Goal: Task Accomplishment & Management: Use online tool/utility

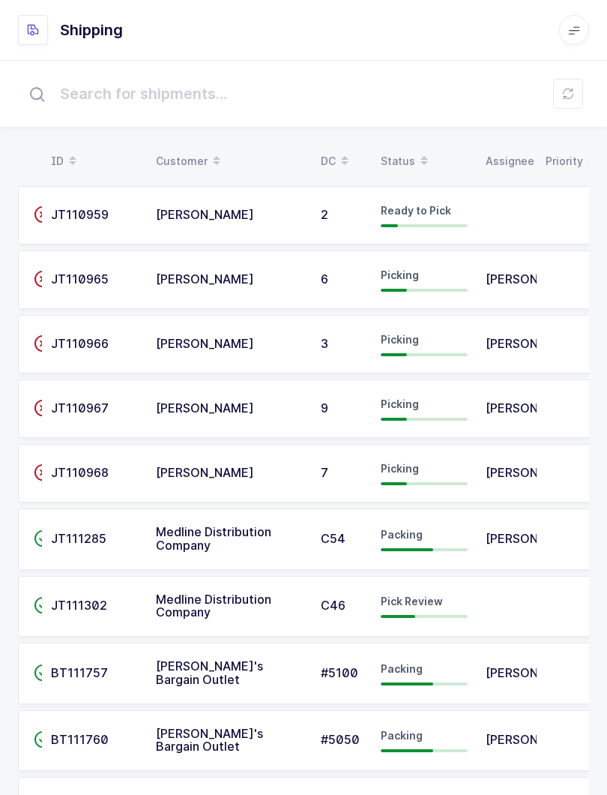
scroll to position [15, 0]
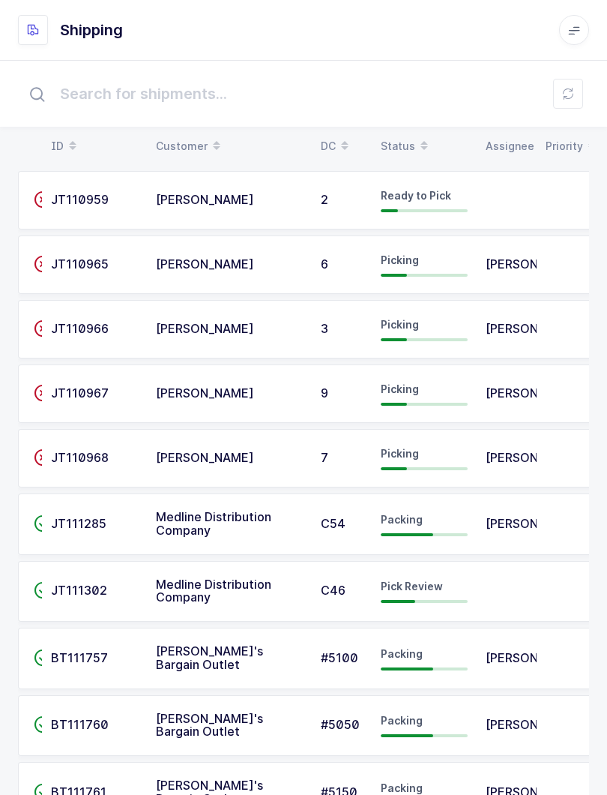
click at [421, 143] on icon at bounding box center [424, 140] width 7 height 7
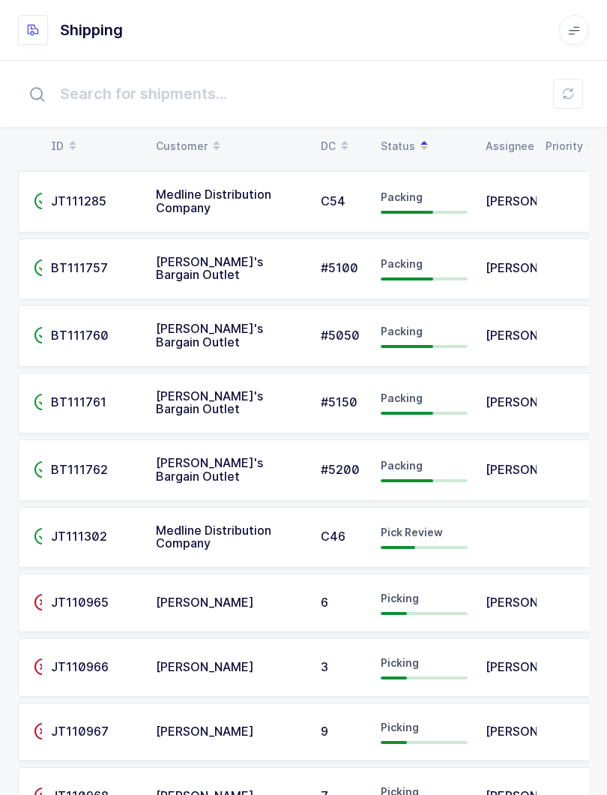
click at [396, 202] on span "Packing" at bounding box center [402, 196] width 42 height 13
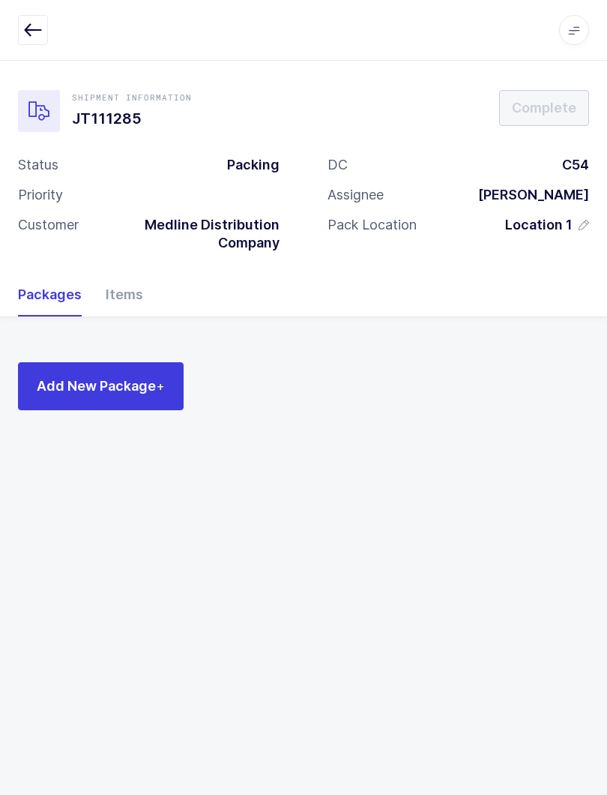
click at [115, 296] on div "Items" at bounding box center [118, 294] width 49 height 43
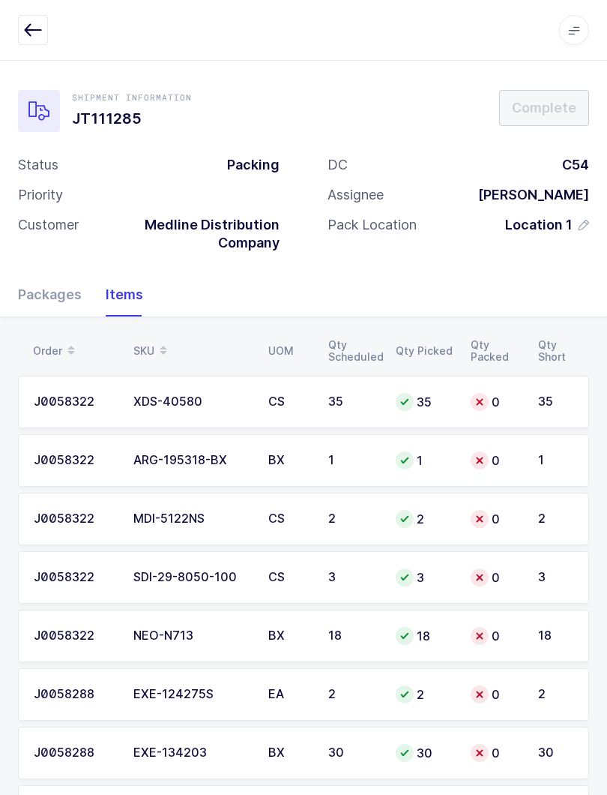
click at [44, 300] on div "Packages" at bounding box center [56, 294] width 76 height 43
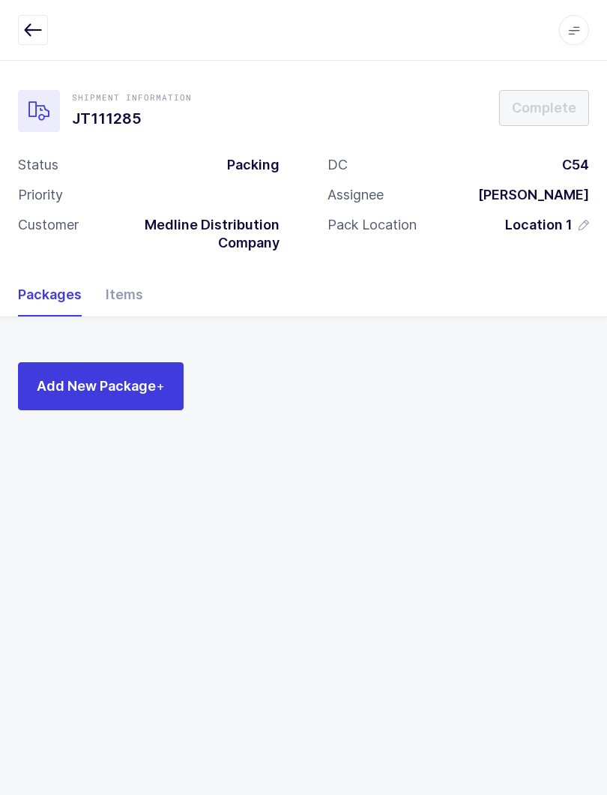
click at [38, 27] on icon "button" at bounding box center [33, 30] width 18 height 18
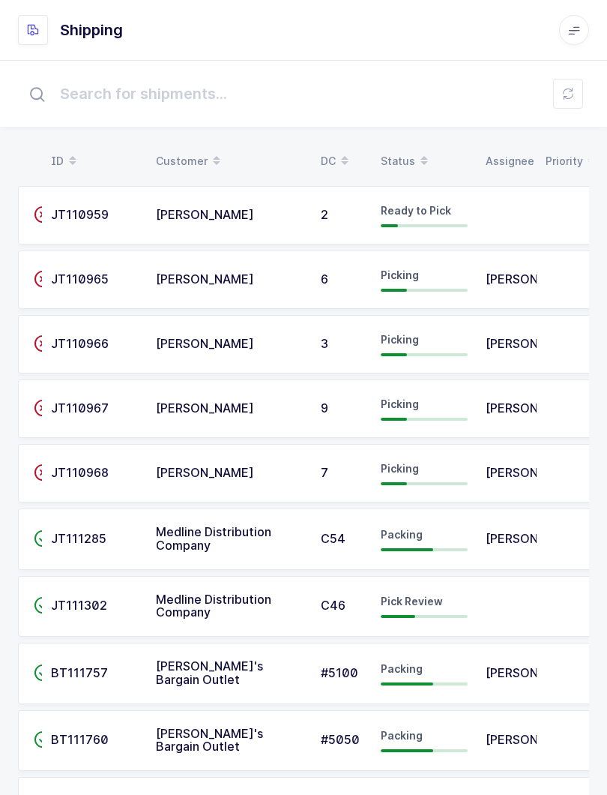
click at [421, 163] on icon at bounding box center [424, 164] width 7 height 7
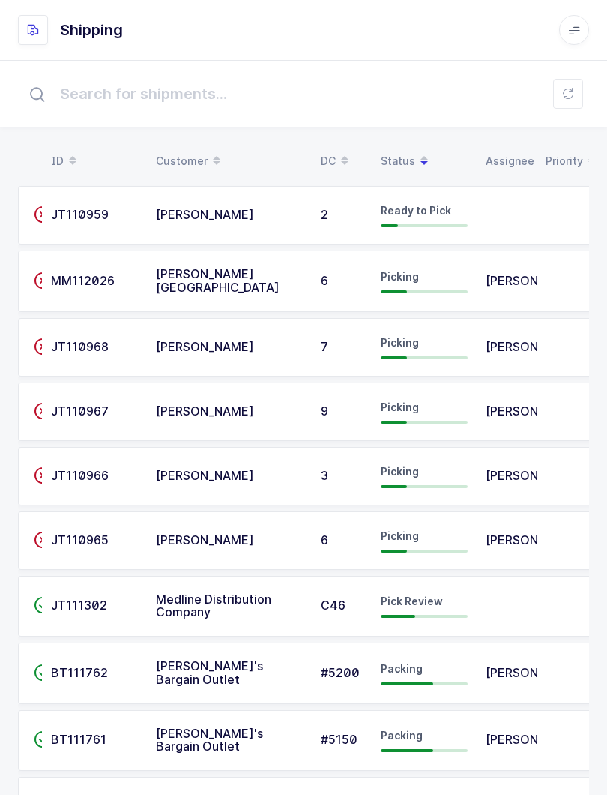
click at [395, 166] on div "Status" at bounding box center [424, 160] width 87 height 25
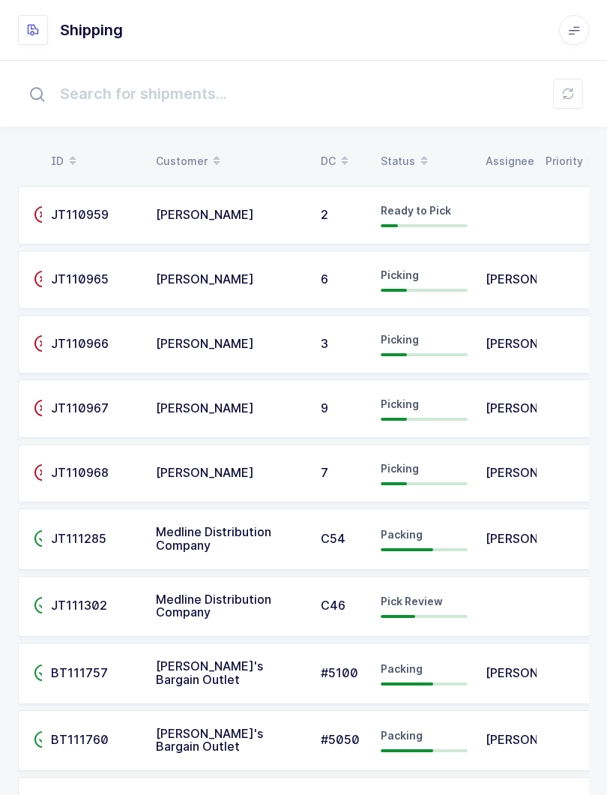
click at [407, 157] on div "Status" at bounding box center [424, 160] width 87 height 25
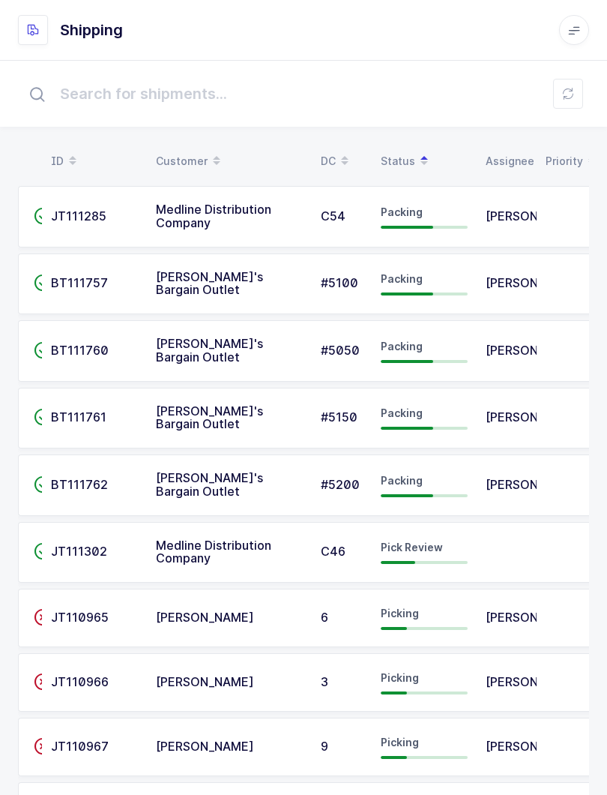
click at [487, 552] on td at bounding box center [507, 552] width 60 height 61
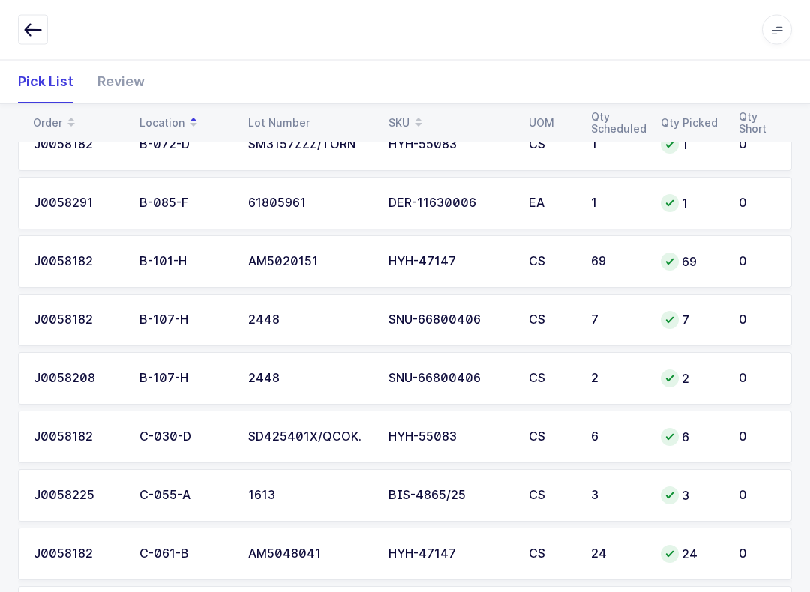
scroll to position [774, 0]
click at [127, 85] on div "Review" at bounding box center [114, 81] width 59 height 43
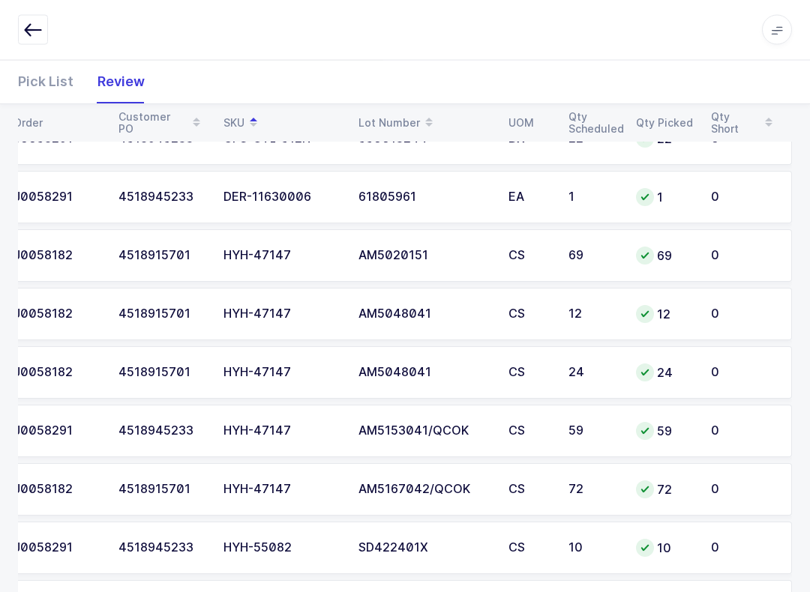
scroll to position [987, 0]
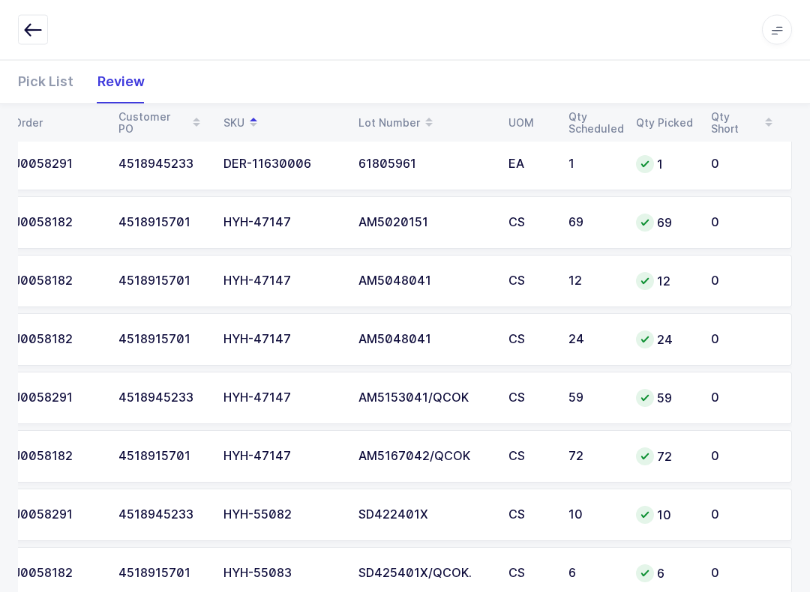
click at [606, 314] on td "0" at bounding box center [747, 340] width 90 height 52
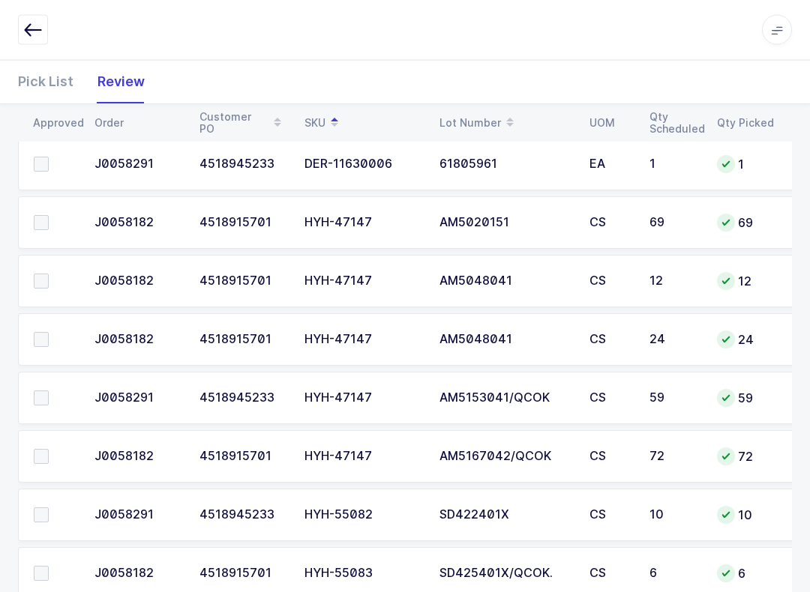
scroll to position [0, 0]
click at [49, 220] on label at bounding box center [55, 223] width 43 height 15
click at [49, 216] on input "checkbox" at bounding box center [49, 216] width 0 height 0
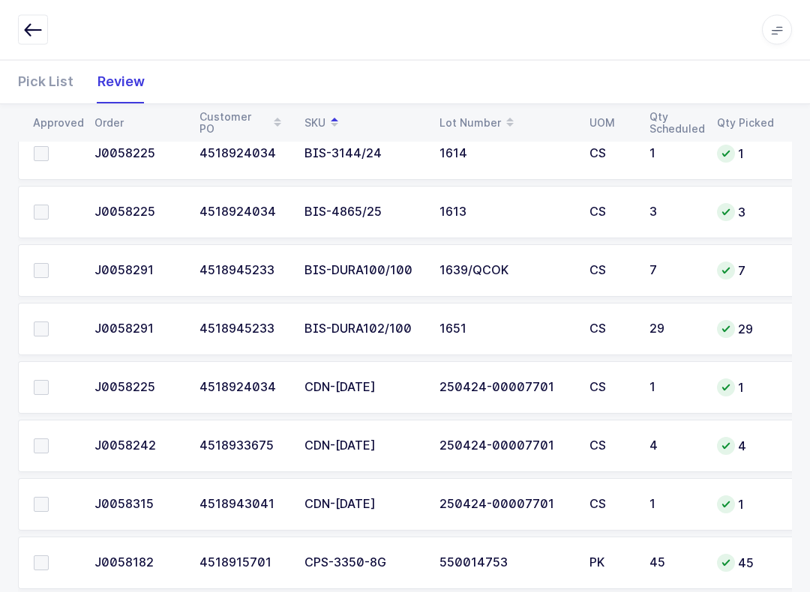
scroll to position [290, 0]
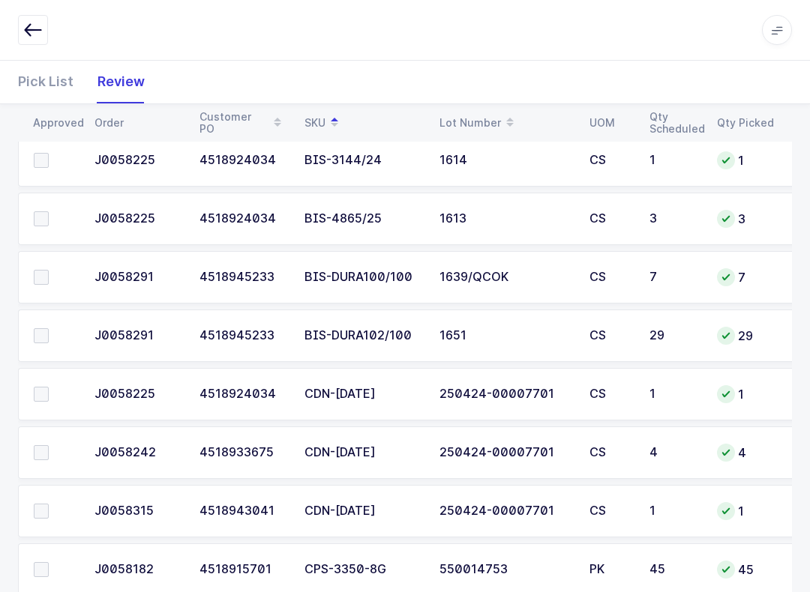
click at [34, 270] on span at bounding box center [41, 277] width 15 height 15
click at [49, 270] on input "checkbox" at bounding box center [49, 270] width 0 height 0
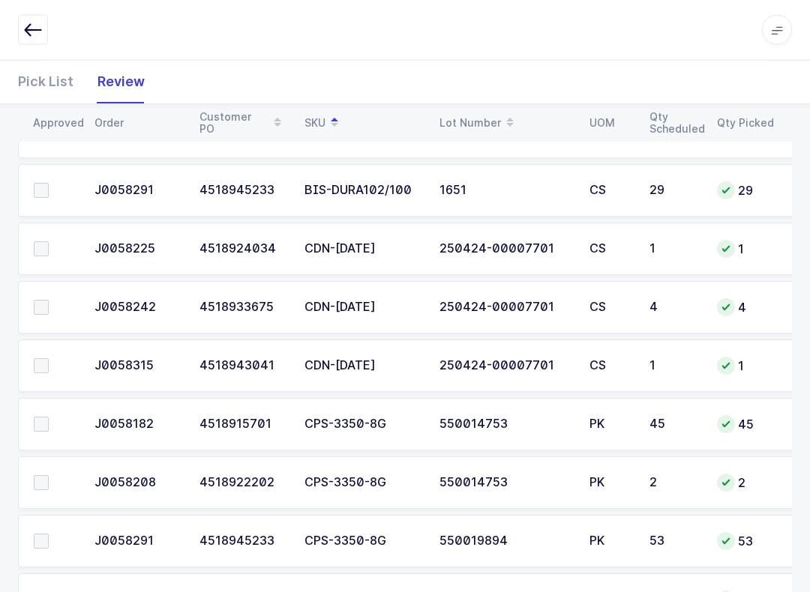
scroll to position [403, 0]
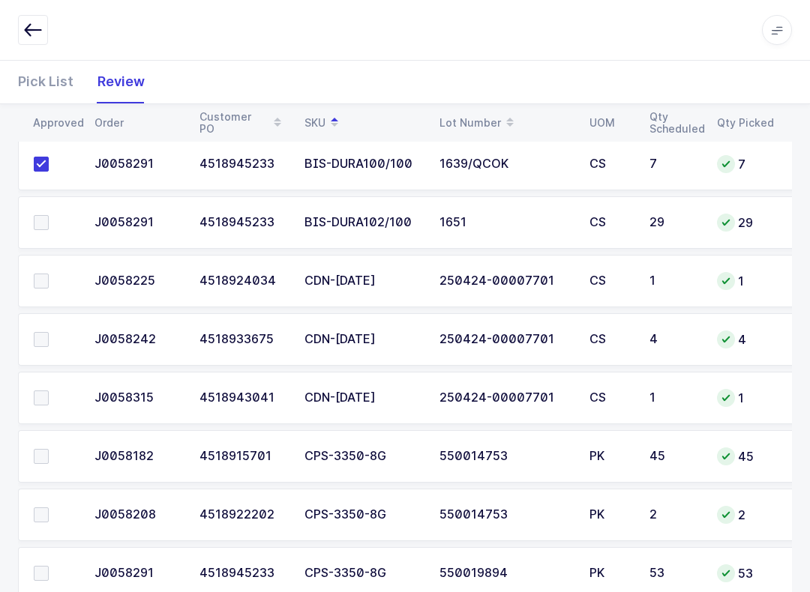
click at [36, 362] on td at bounding box center [51, 339] width 67 height 52
click at [46, 323] on td at bounding box center [51, 339] width 67 height 52
click at [49, 274] on label at bounding box center [55, 281] width 43 height 15
click at [49, 274] on input "checkbox" at bounding box center [49, 274] width 0 height 0
click at [42, 340] on span at bounding box center [41, 339] width 15 height 15
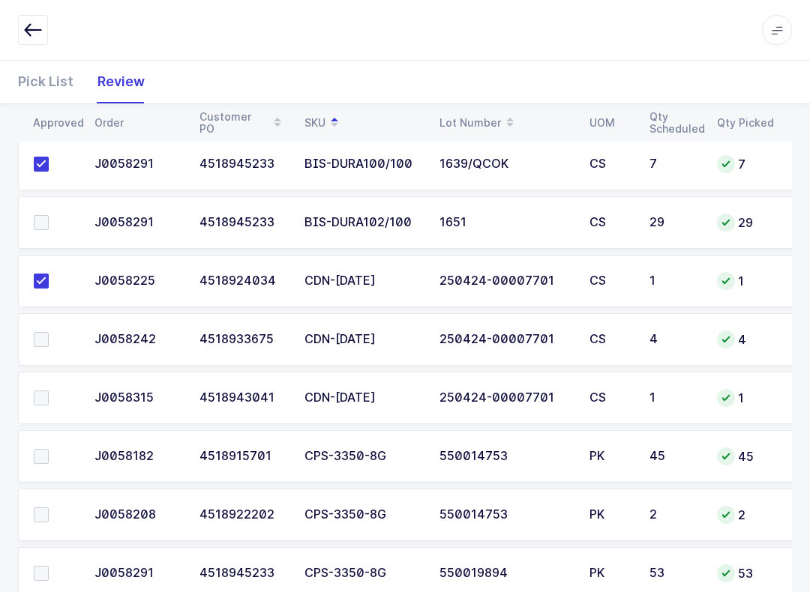
click at [49, 332] on input "checkbox" at bounding box center [49, 332] width 0 height 0
click at [38, 391] on span at bounding box center [41, 398] width 15 height 15
click at [49, 391] on input "checkbox" at bounding box center [49, 391] width 0 height 0
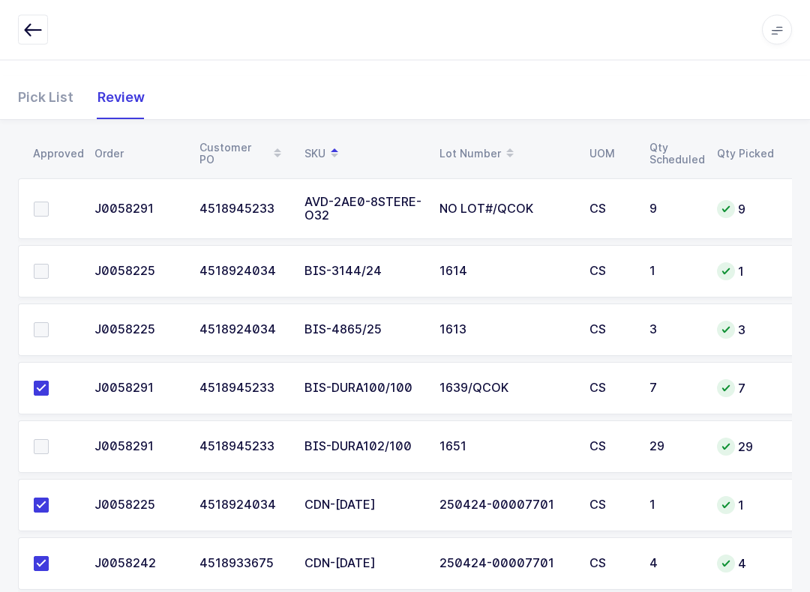
scroll to position [158, 0]
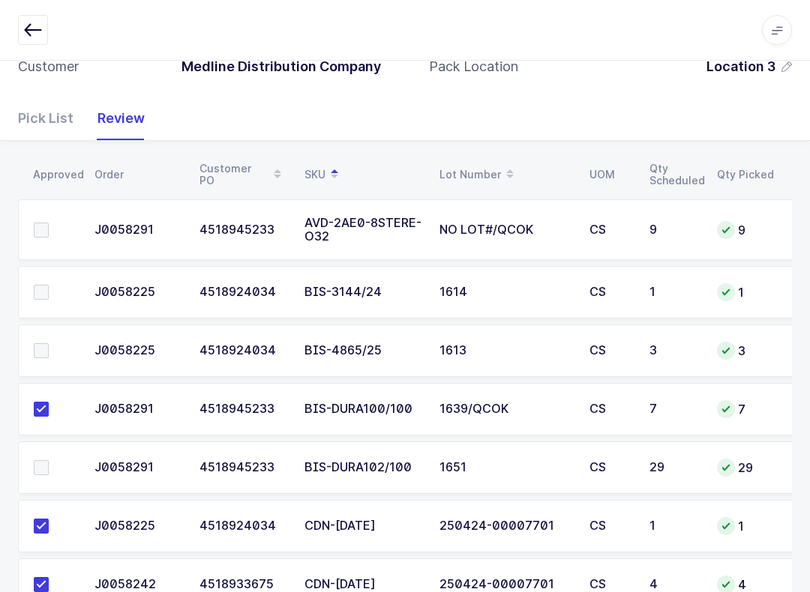
click at [49, 345] on label at bounding box center [55, 350] width 43 height 15
click at [49, 343] on input "checkbox" at bounding box center [49, 343] width 0 height 0
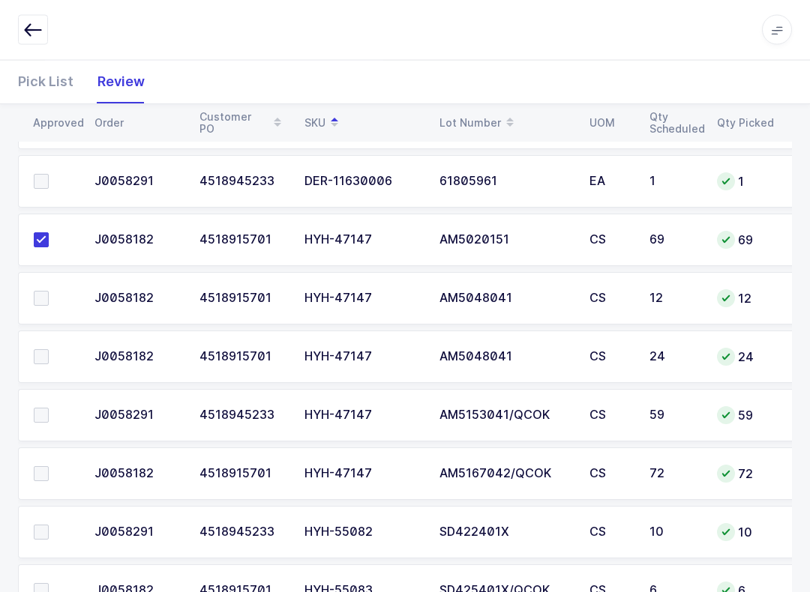
scroll to position [971, 0]
click at [35, 412] on span at bounding box center [41, 415] width 15 height 15
click at [49, 408] on input "checkbox" at bounding box center [49, 408] width 0 height 0
click at [46, 466] on span at bounding box center [41, 473] width 15 height 15
click at [49, 466] on input "checkbox" at bounding box center [49, 466] width 0 height 0
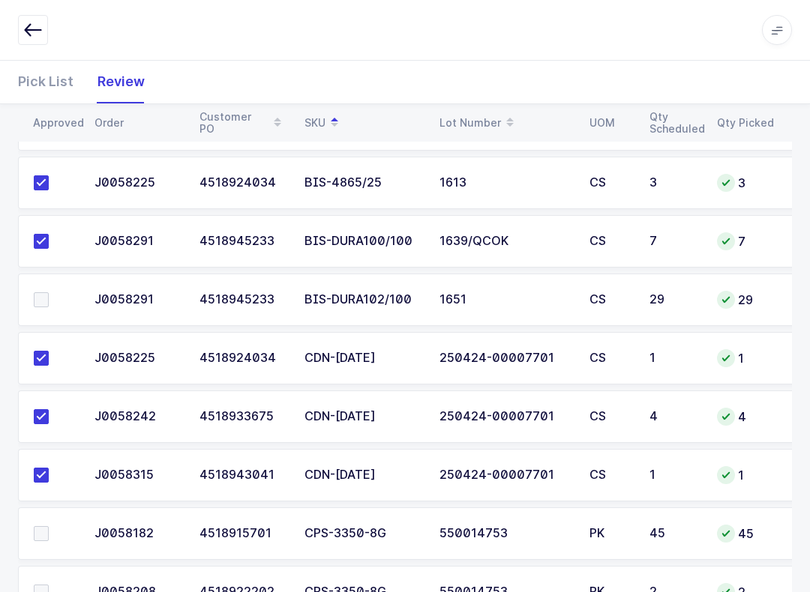
scroll to position [334, 0]
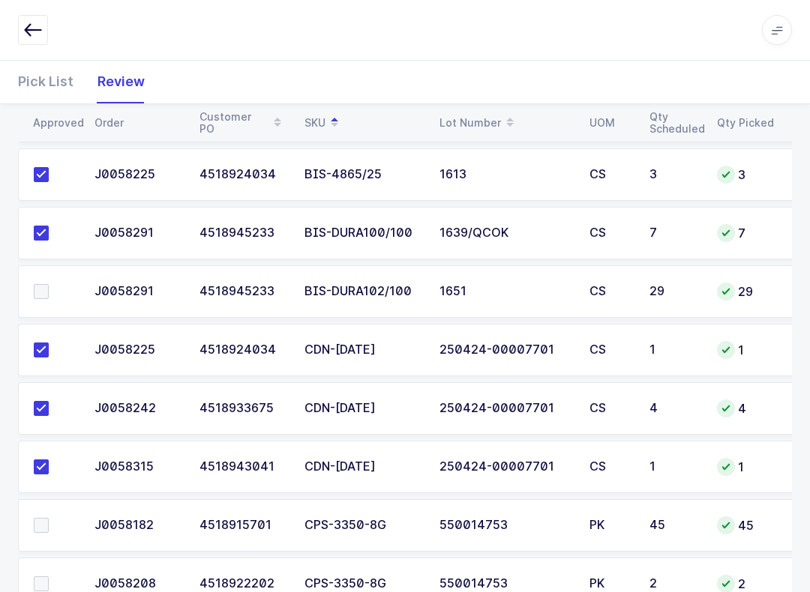
click at [38, 288] on span at bounding box center [41, 291] width 15 height 15
click at [49, 284] on input "checkbox" at bounding box center [49, 284] width 0 height 0
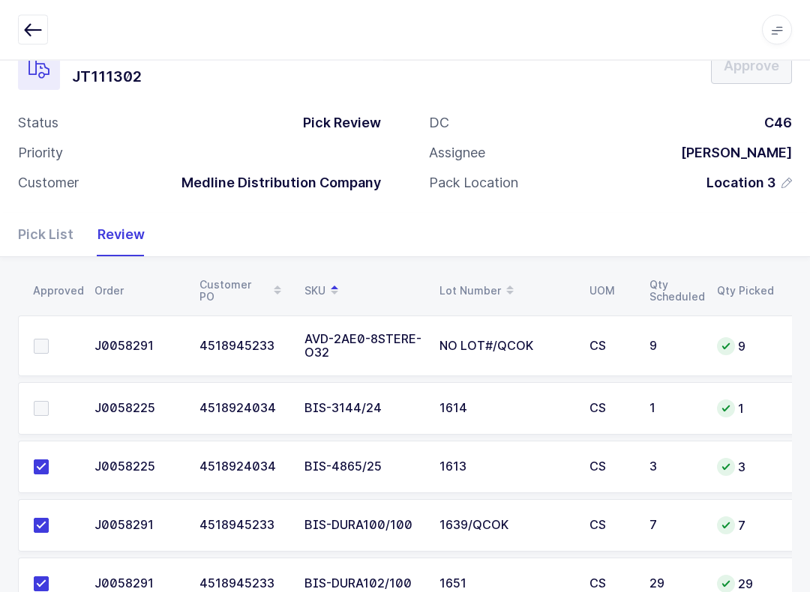
scroll to position [36, 0]
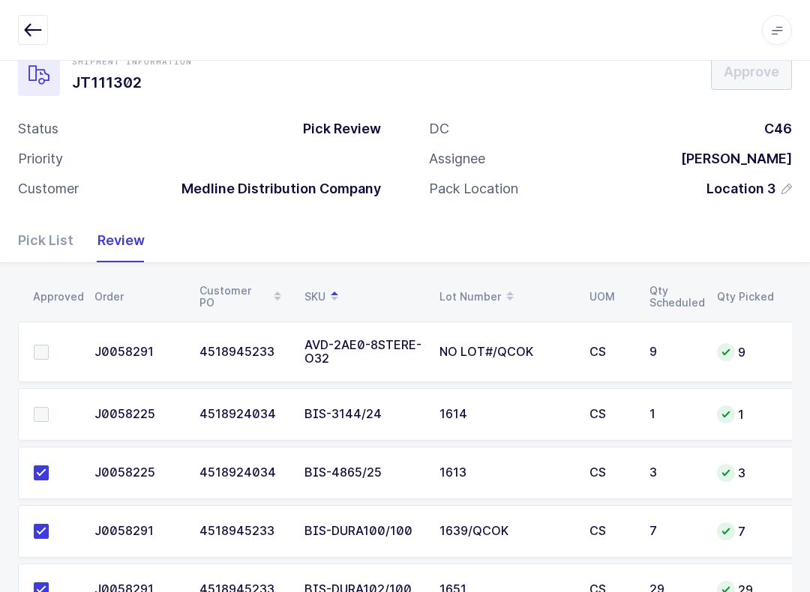
click at [47, 407] on span at bounding box center [41, 414] width 15 height 15
click at [49, 407] on input "checkbox" at bounding box center [49, 407] width 0 height 0
click at [44, 347] on span at bounding box center [41, 352] width 15 height 15
click at [49, 345] on input "checkbox" at bounding box center [49, 345] width 0 height 0
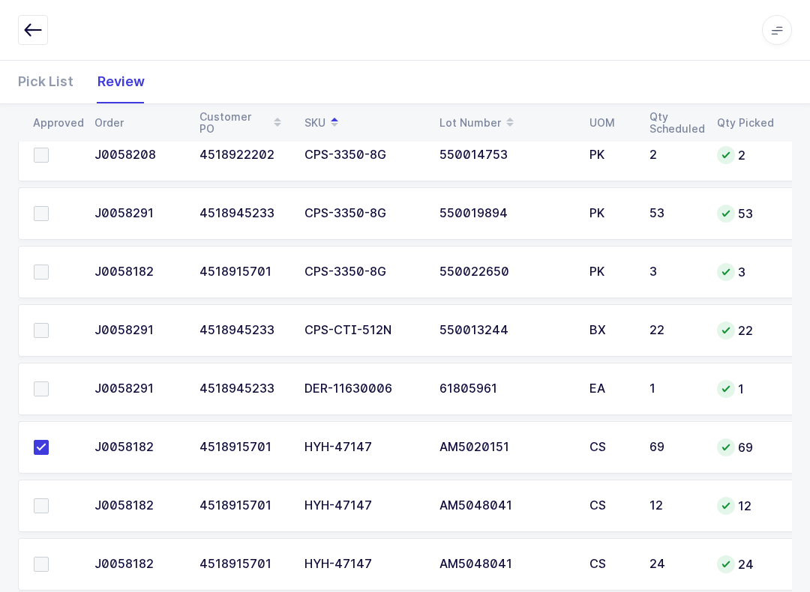
scroll to position [750, 0]
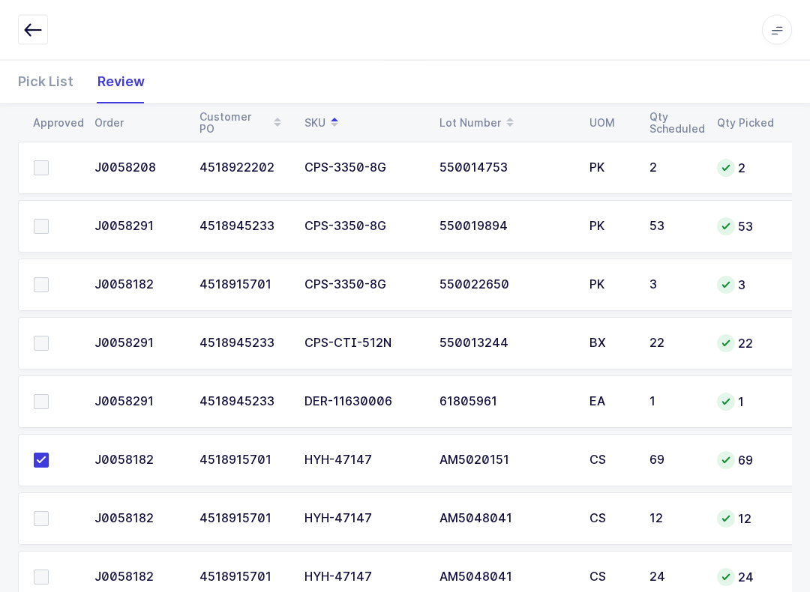
click at [43, 337] on span at bounding box center [41, 344] width 15 height 15
click at [49, 337] on input "checkbox" at bounding box center [49, 337] width 0 height 0
click at [322, 112] on div "SKU" at bounding box center [362, 122] width 117 height 25
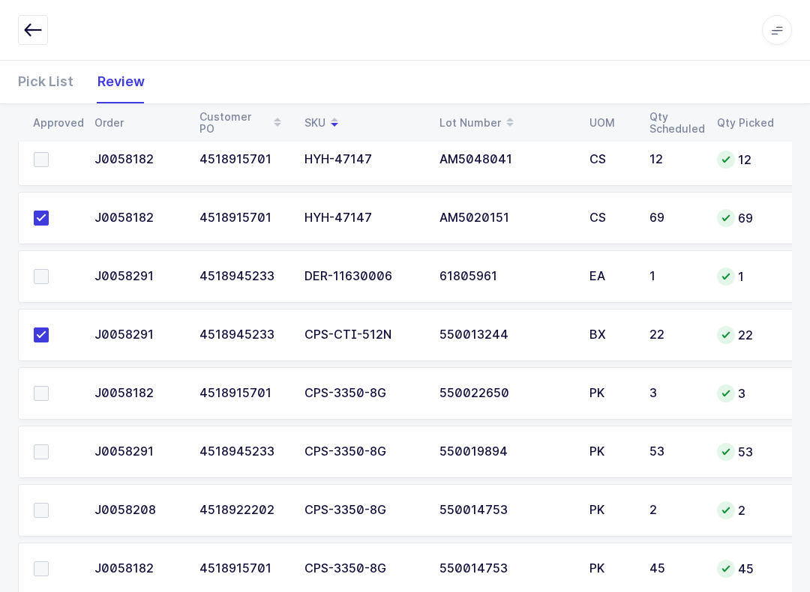
click at [332, 115] on icon at bounding box center [334, 117] width 7 height 7
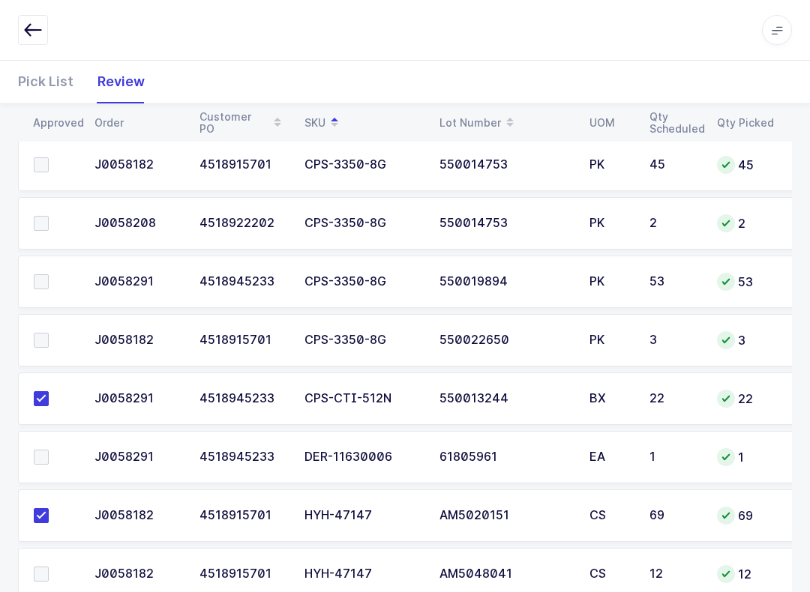
scroll to position [696, 0]
click at [45, 215] on span at bounding box center [41, 222] width 15 height 15
click at [49, 215] on input "checkbox" at bounding box center [49, 215] width 0 height 0
click at [49, 157] on label at bounding box center [55, 164] width 43 height 15
click at [49, 157] on input "checkbox" at bounding box center [49, 157] width 0 height 0
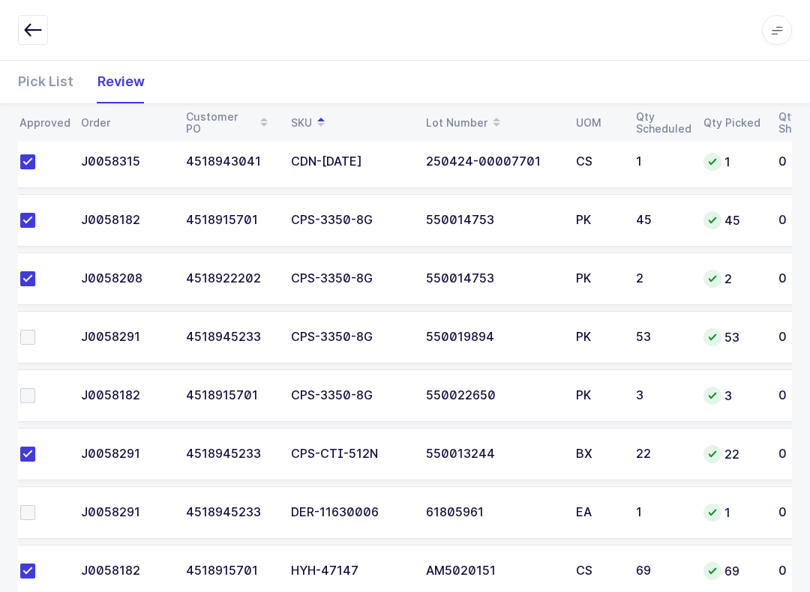
scroll to position [639, 0]
click at [318, 129] on icon at bounding box center [320, 126] width 7 height 7
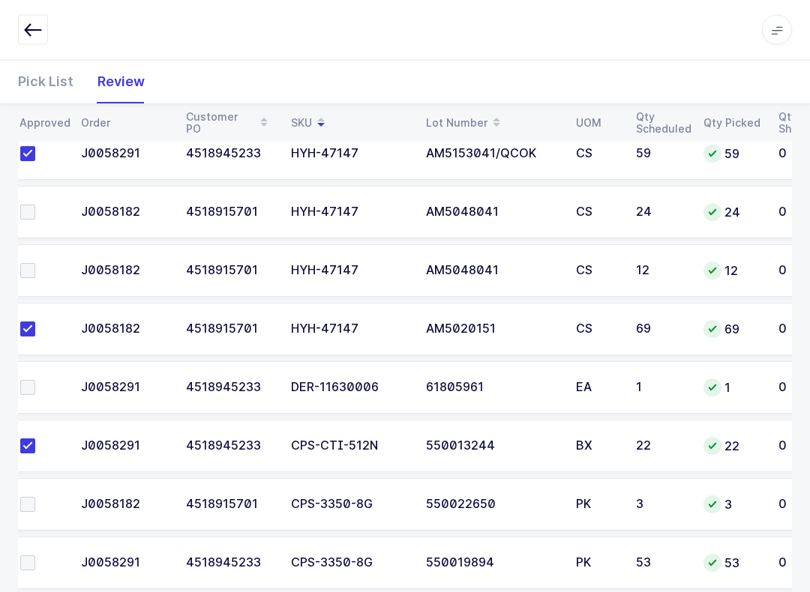
scroll to position [639, 0]
click at [310, 100] on div "Pick List Review" at bounding box center [405, 81] width 774 height 43
click at [313, 119] on span at bounding box center [321, 122] width 18 height 25
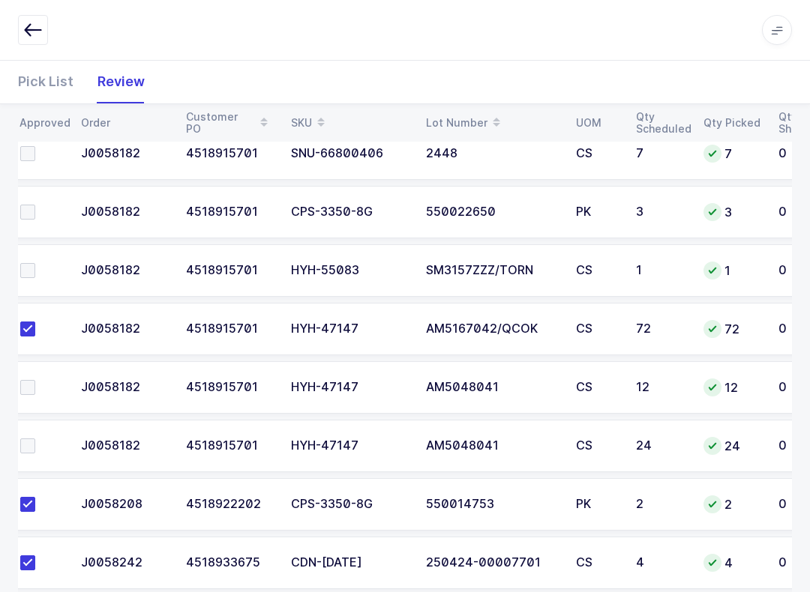
click at [318, 118] on icon at bounding box center [320, 117] width 7 height 7
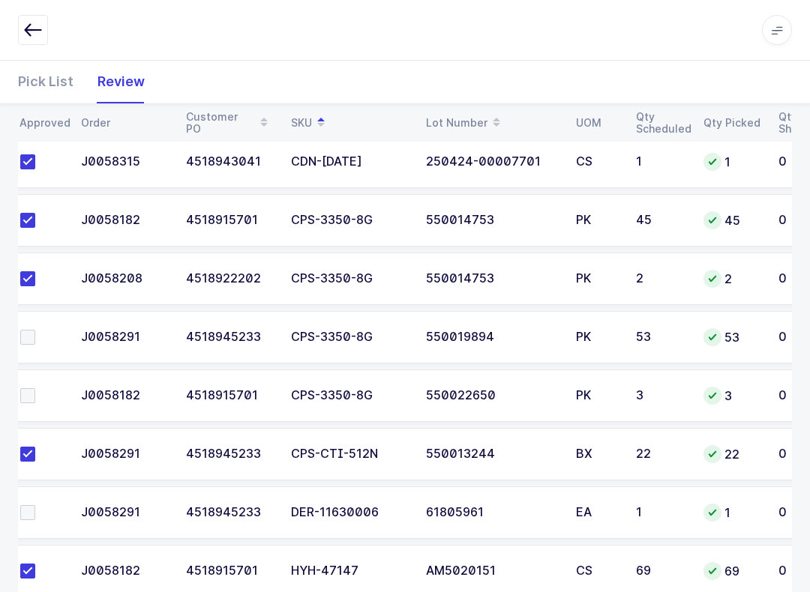
click at [43, 505] on label at bounding box center [41, 512] width 43 height 15
click at [35, 505] on input "checkbox" at bounding box center [35, 505] width 0 height 0
click at [34, 340] on span at bounding box center [27, 337] width 15 height 15
click at [35, 330] on input "checkbox" at bounding box center [35, 330] width 0 height 0
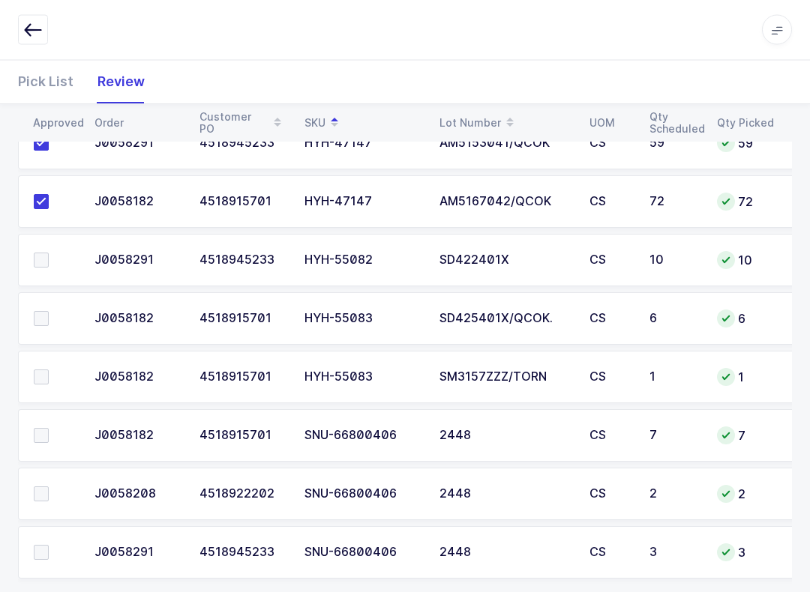
scroll to position [1262, 0]
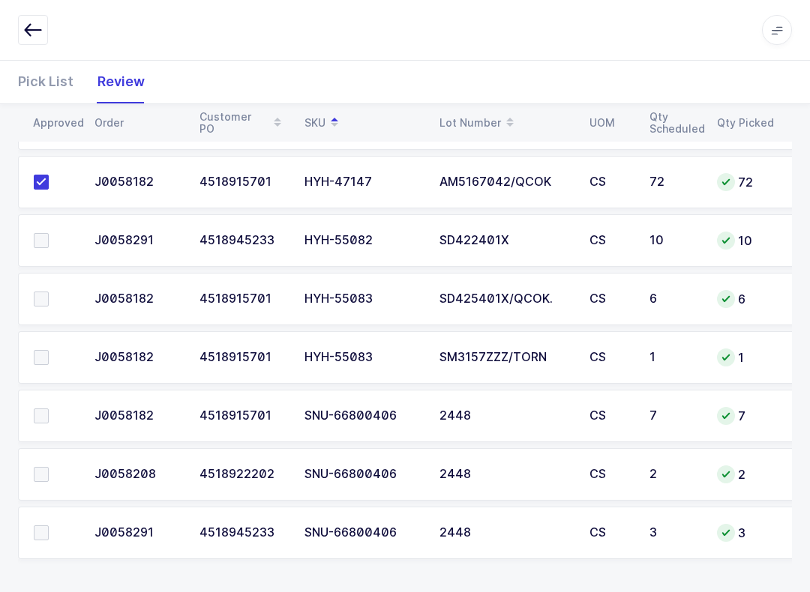
click at [44, 415] on span at bounding box center [41, 416] width 15 height 15
click at [49, 409] on input "checkbox" at bounding box center [49, 409] width 0 height 0
click at [42, 474] on span at bounding box center [41, 474] width 15 height 15
click at [49, 467] on input "checkbox" at bounding box center [49, 467] width 0 height 0
click at [41, 530] on span at bounding box center [41, 533] width 15 height 15
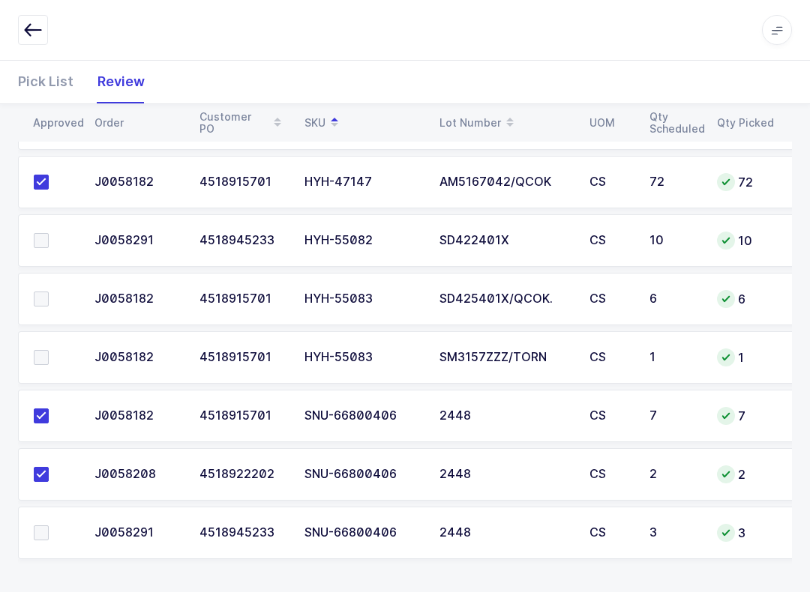
click at [49, 526] on input "checkbox" at bounding box center [49, 526] width 0 height 0
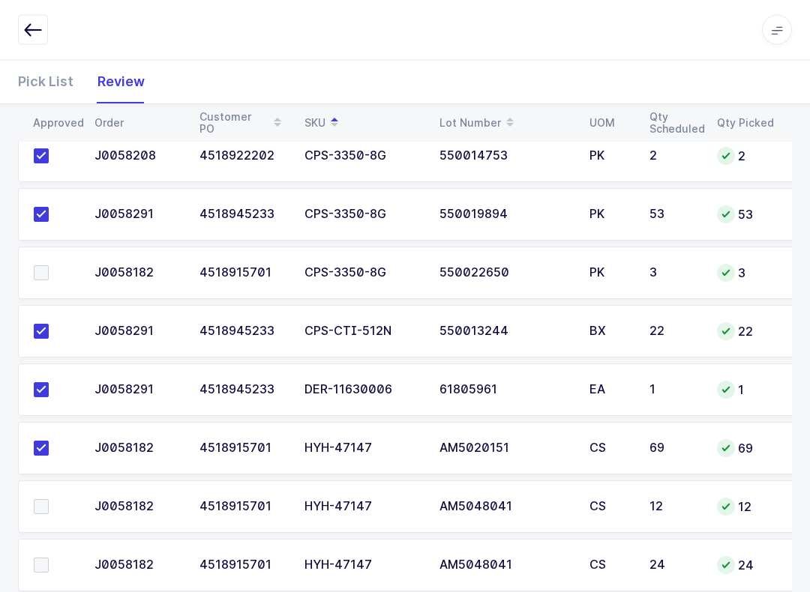
scroll to position [697, 0]
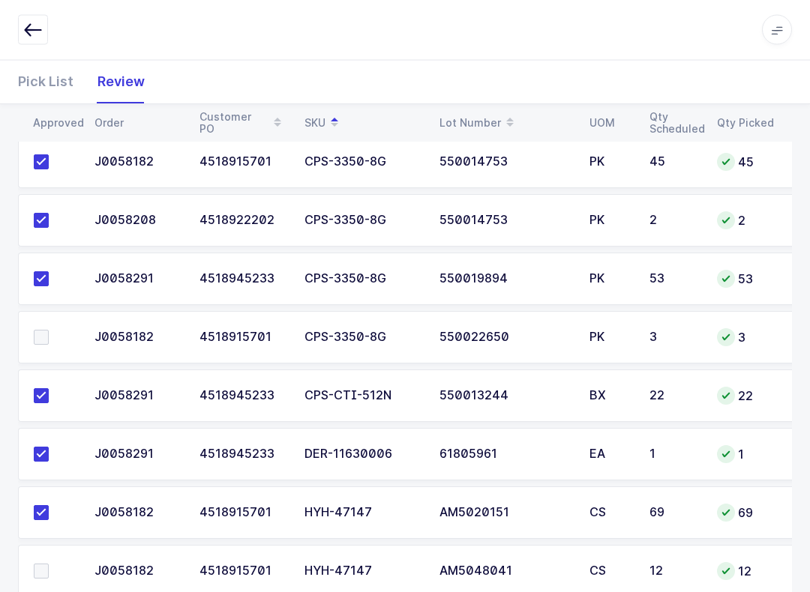
click at [58, 331] on label at bounding box center [55, 338] width 43 height 15
click at [49, 331] on input "checkbox" at bounding box center [49, 331] width 0 height 0
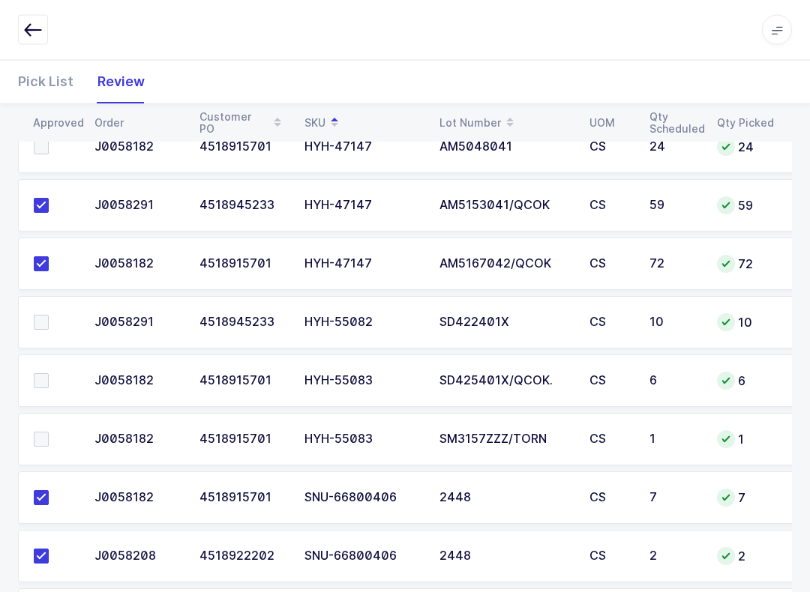
scroll to position [1215, 0]
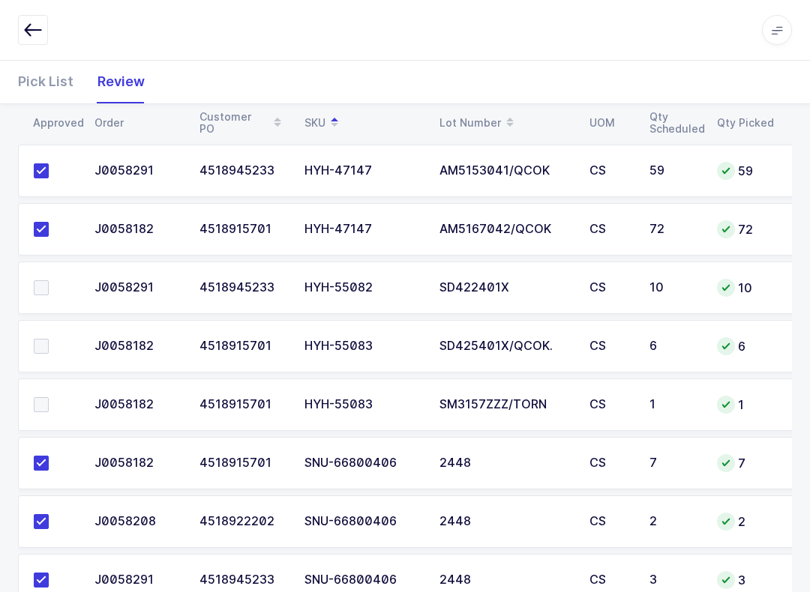
click at [46, 285] on span at bounding box center [41, 287] width 15 height 15
click at [49, 280] on input "checkbox" at bounding box center [49, 280] width 0 height 0
click at [52, 276] on td at bounding box center [51, 288] width 67 height 52
click at [35, 276] on td at bounding box center [51, 288] width 67 height 52
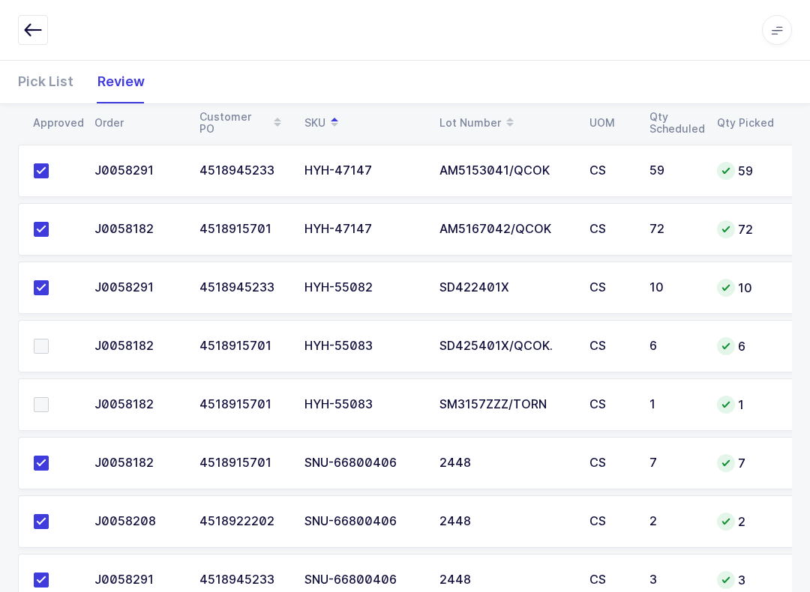
click at [42, 405] on span at bounding box center [41, 404] width 15 height 15
click at [49, 397] on input "checkbox" at bounding box center [49, 397] width 0 height 0
click at [42, 346] on span at bounding box center [41, 346] width 15 height 15
click at [49, 339] on input "checkbox" at bounding box center [49, 339] width 0 height 0
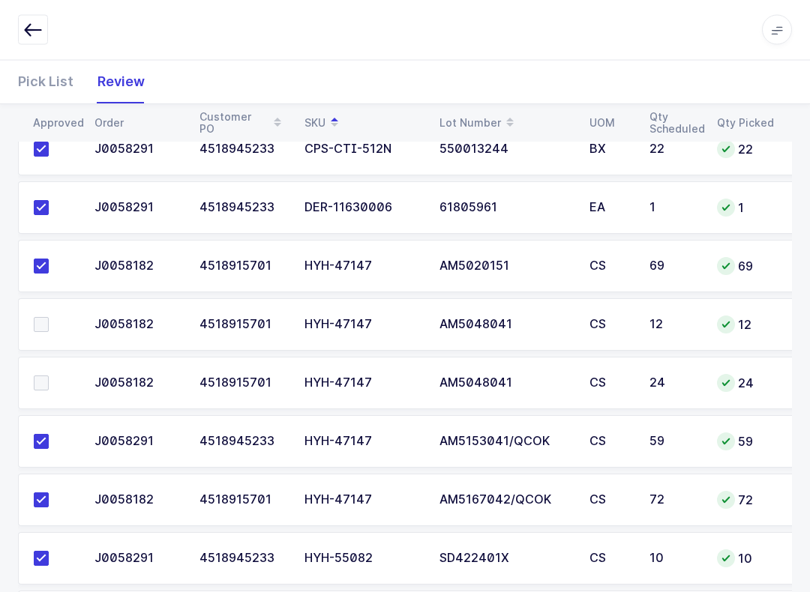
scroll to position [942, 0]
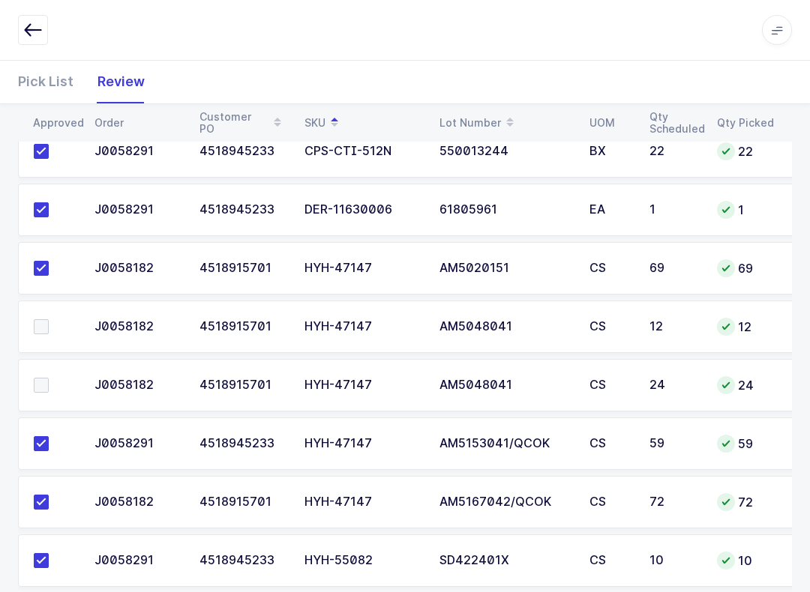
click at [46, 326] on span at bounding box center [41, 326] width 15 height 15
click at [49, 319] on input "checkbox" at bounding box center [49, 319] width 0 height 0
click at [30, 385] on td at bounding box center [51, 385] width 67 height 52
click at [44, 387] on span at bounding box center [41, 385] width 15 height 15
click at [49, 378] on input "checkbox" at bounding box center [49, 378] width 0 height 0
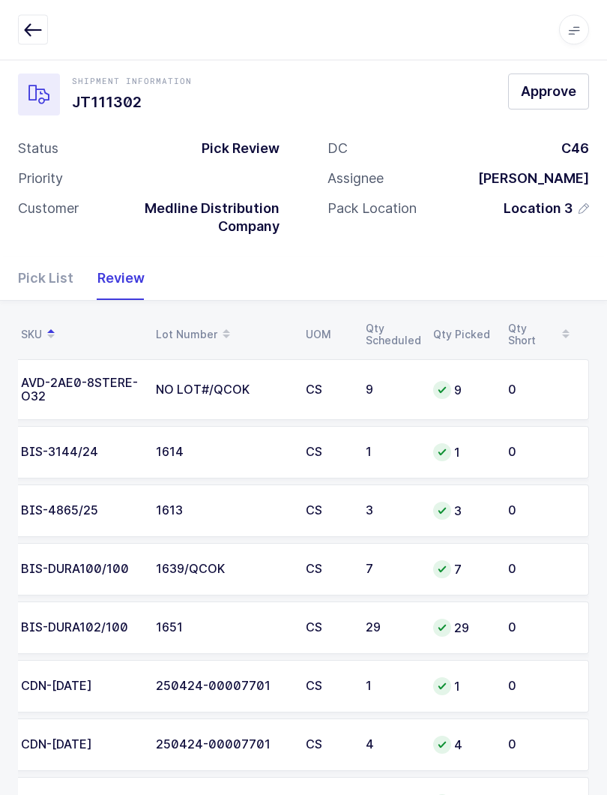
scroll to position [0, 0]
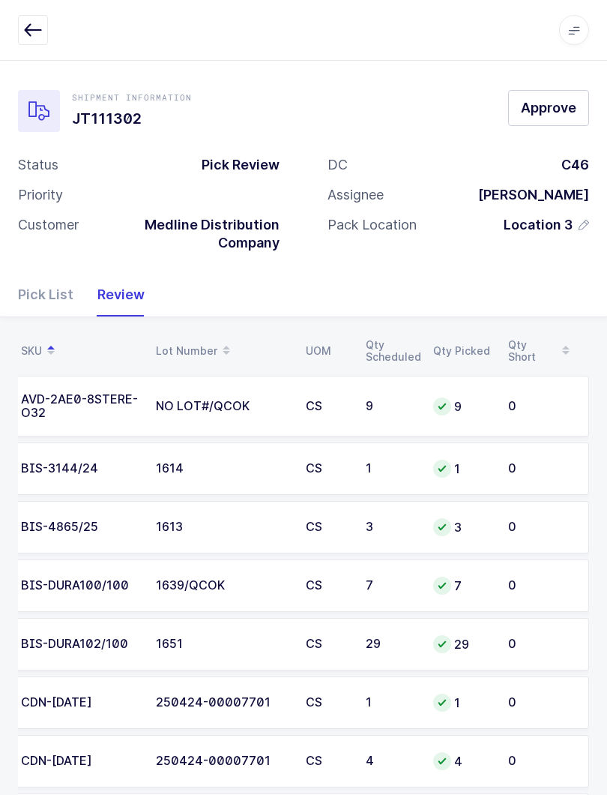
click at [543, 103] on span "Approve" at bounding box center [548, 107] width 55 height 19
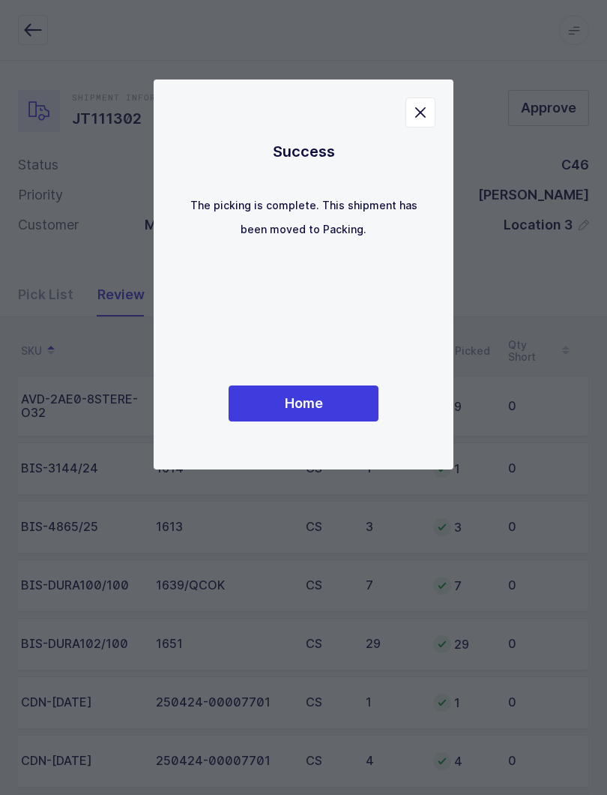
click at [326, 397] on button "Home" at bounding box center [304, 403] width 150 height 36
